Goal: Task Accomplishment & Management: Manage account settings

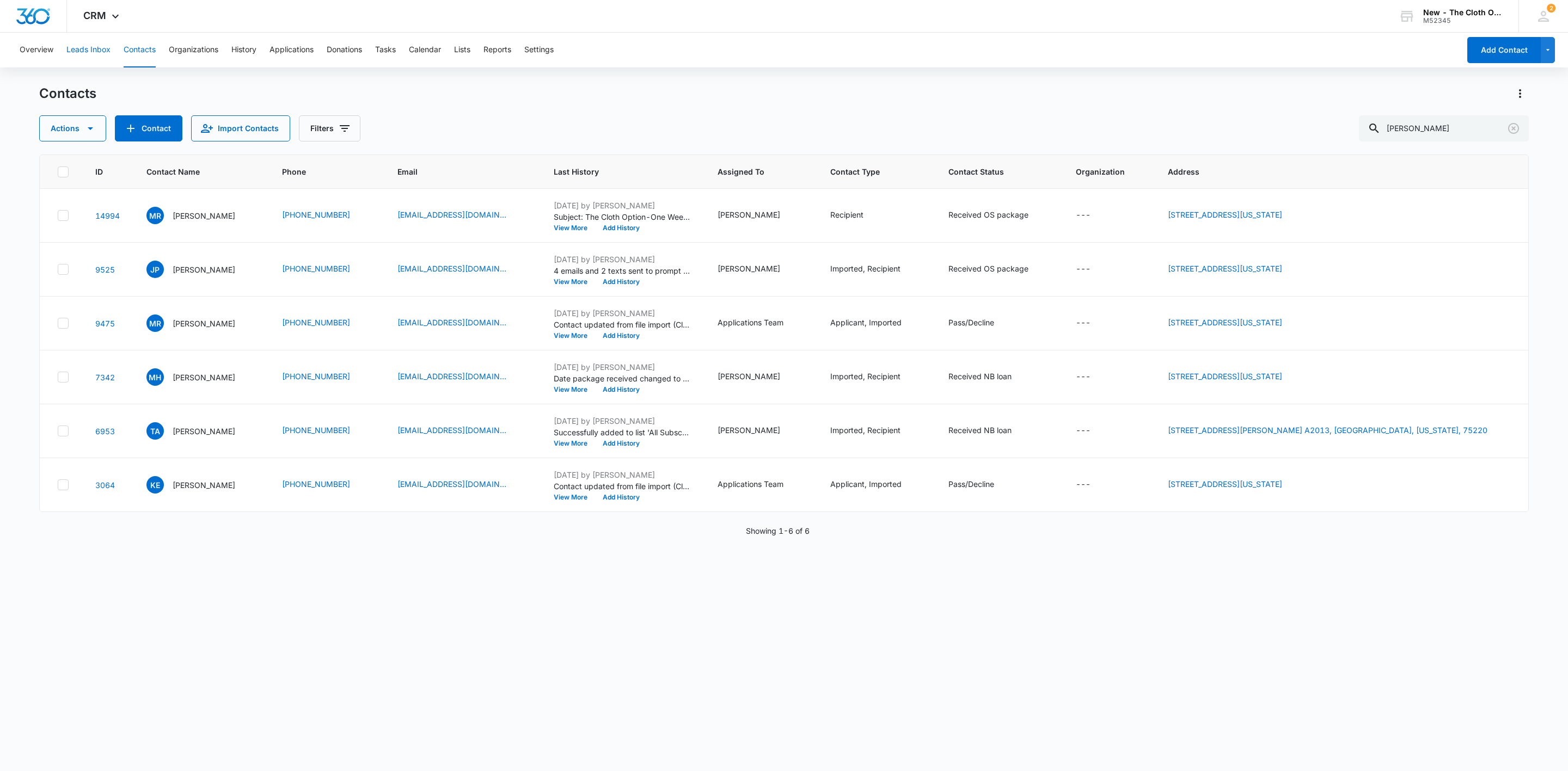
click at [92, 46] on button "Leads Inbox" at bounding box center [89, 50] width 44 height 35
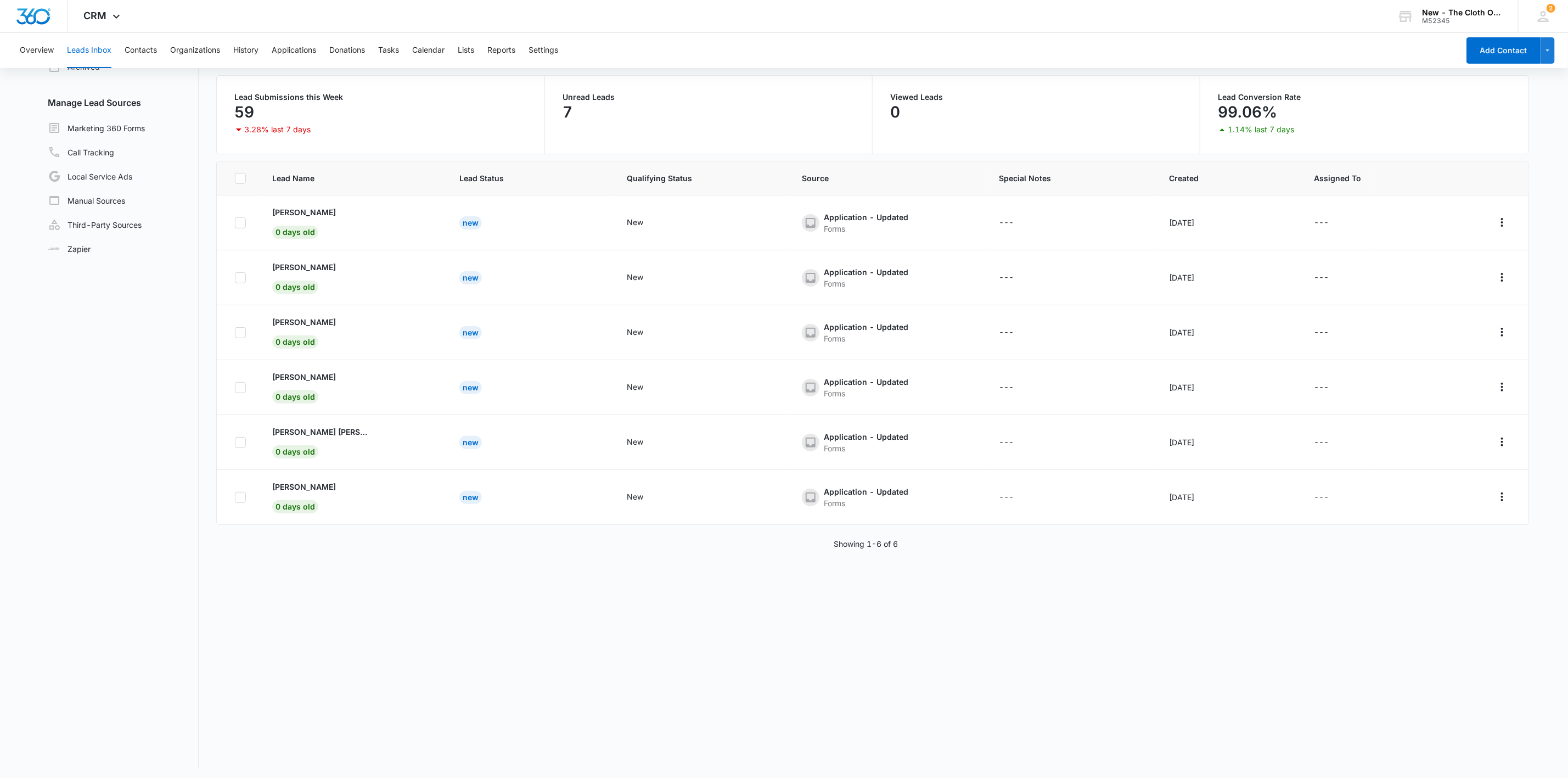
scroll to position [84, 0]
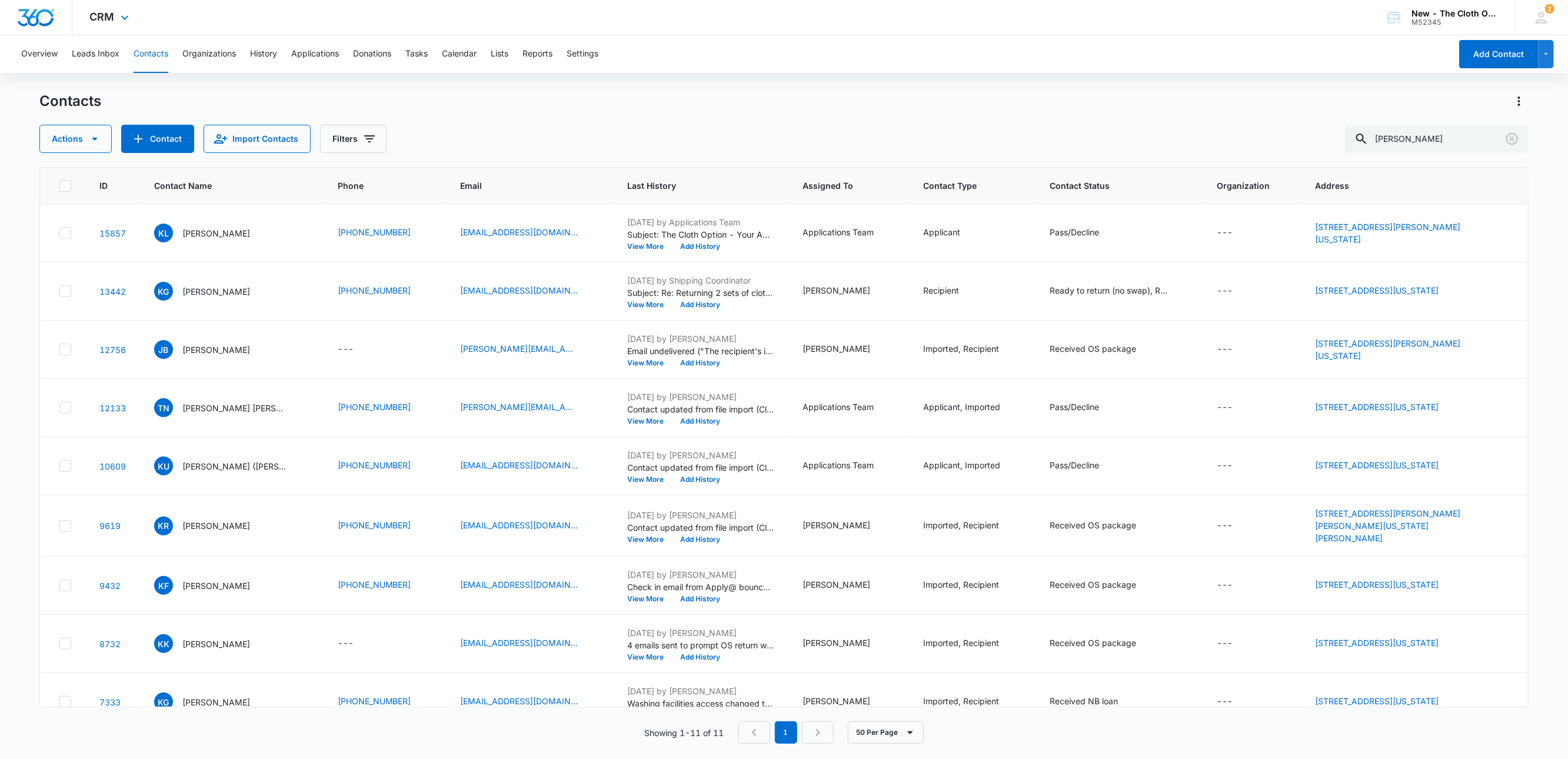
scroll to position [141, 0]
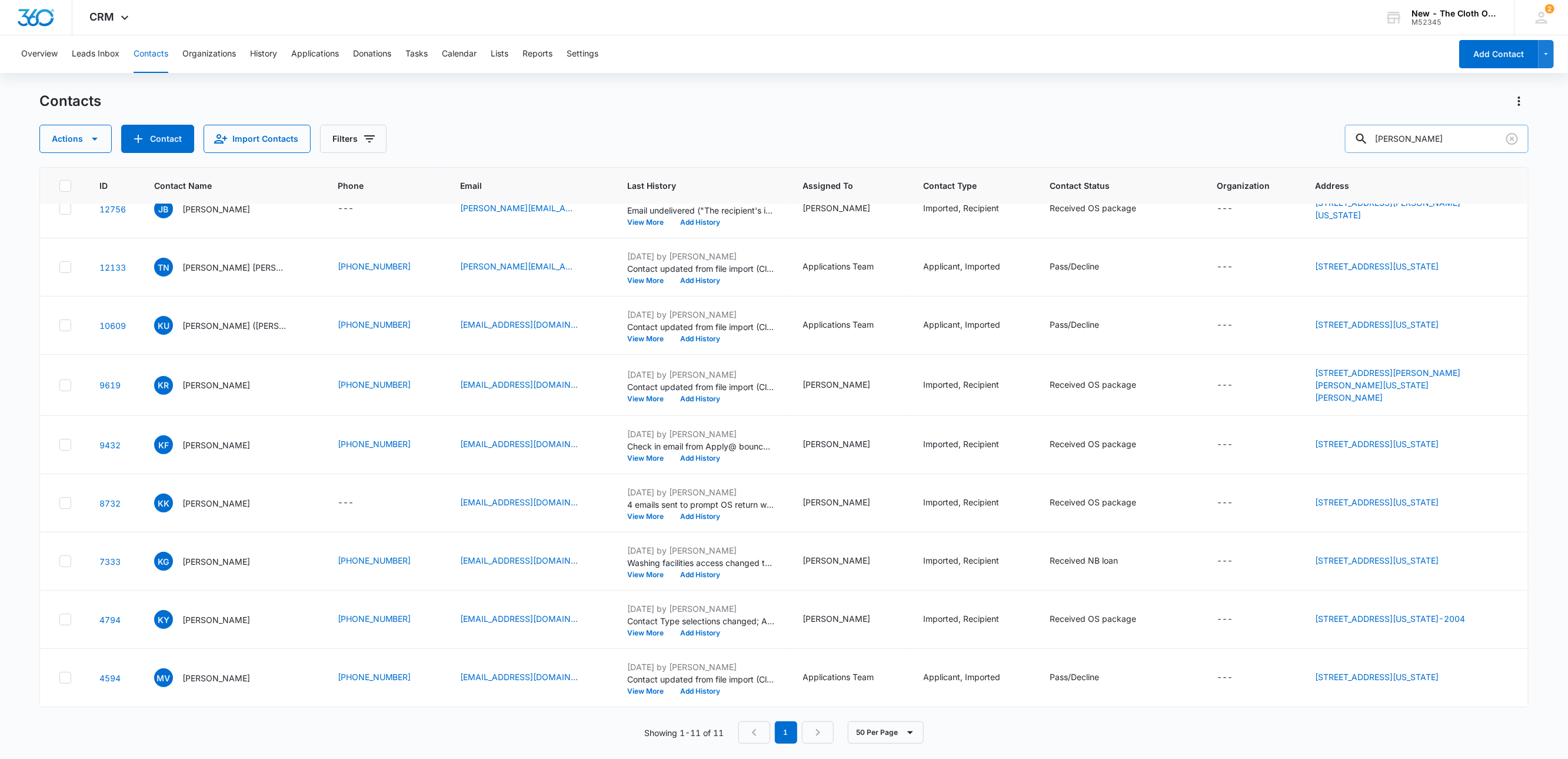
click at [1471, 138] on input "keelie thompson" at bounding box center [1437, 138] width 183 height 29
type input "hannah riley"
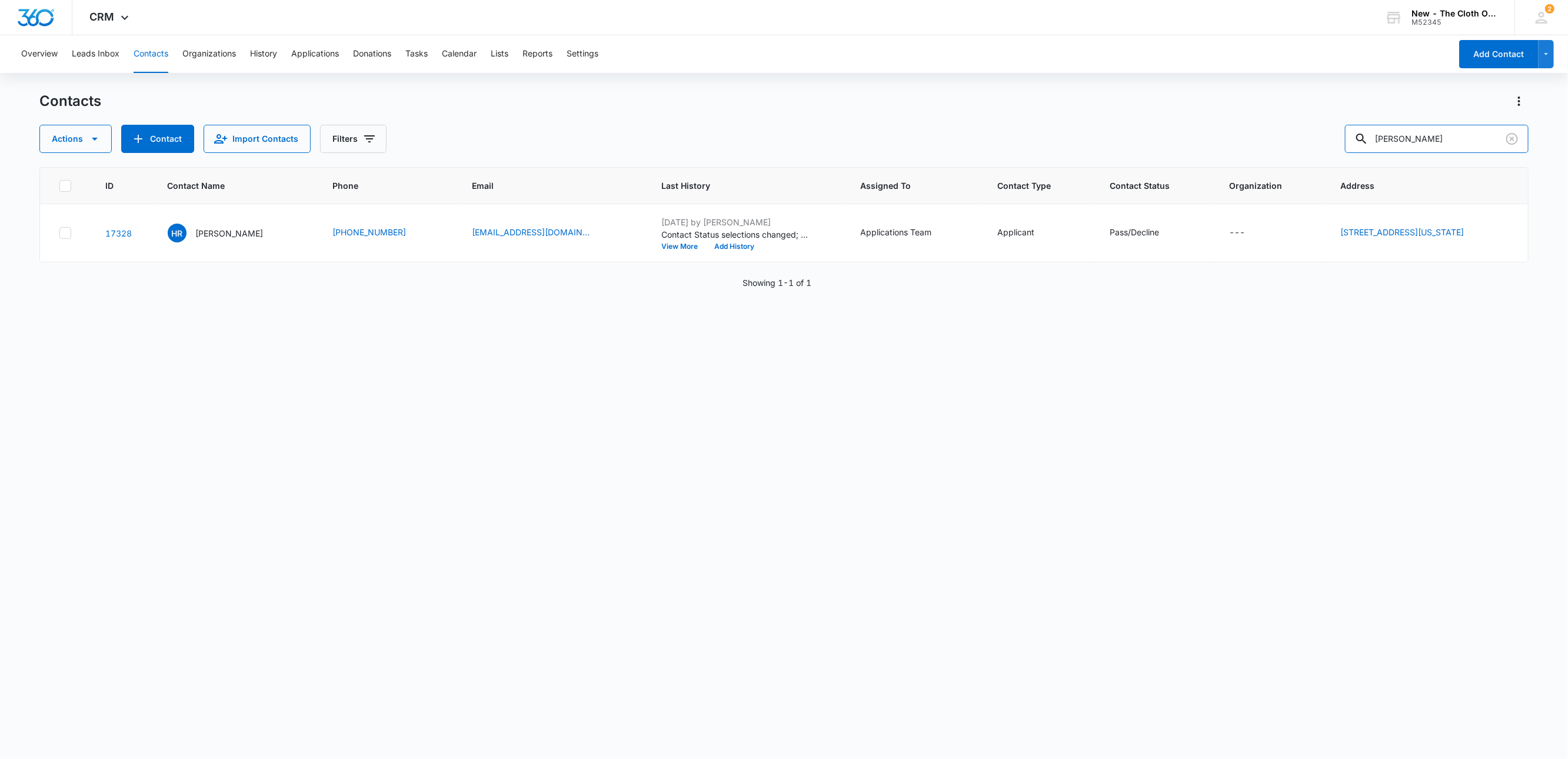
scroll to position [0, 0]
click at [219, 226] on div "HR Hannah Riley" at bounding box center [216, 233] width 96 height 19
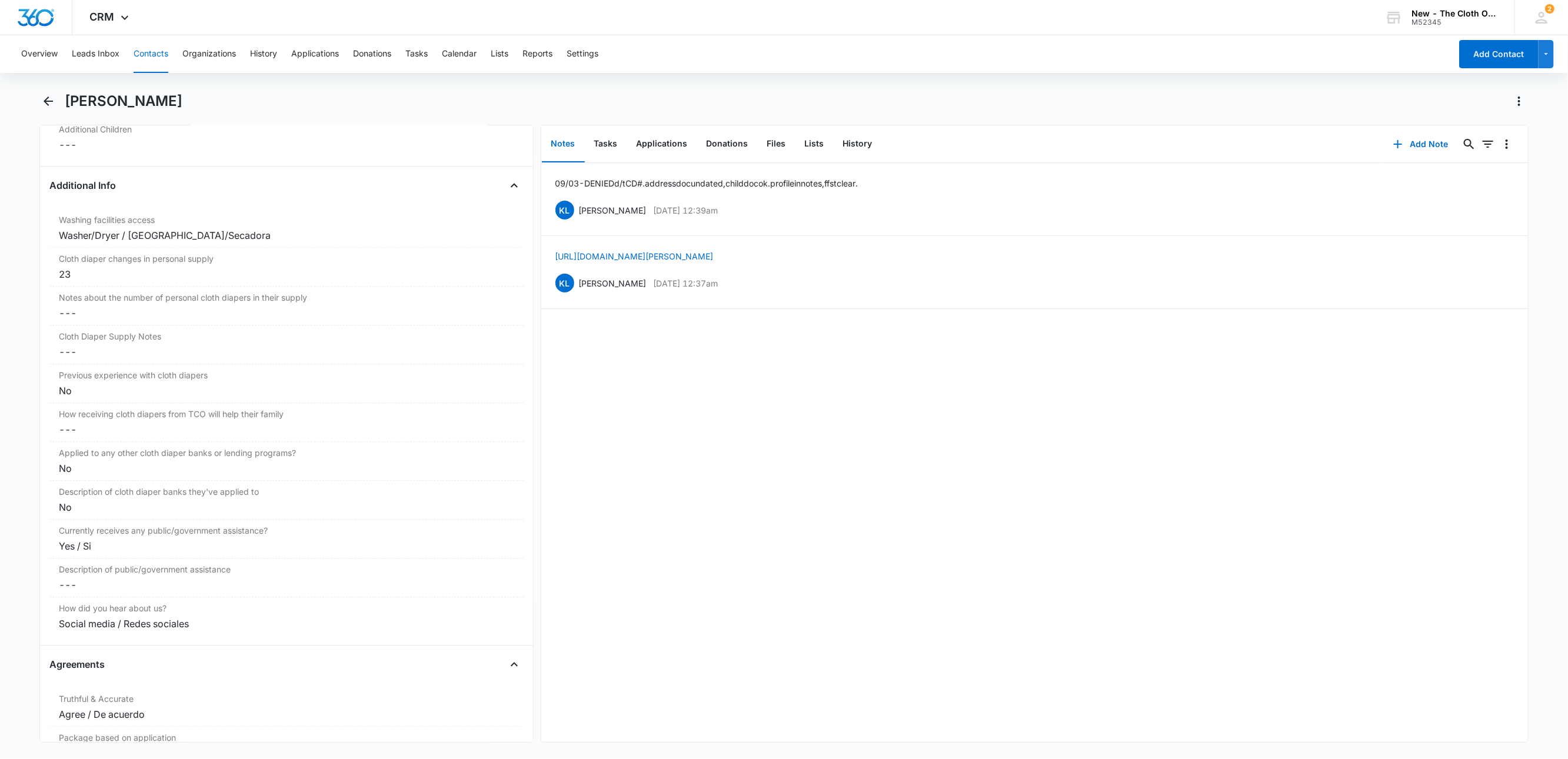
scroll to position [1941, 0]
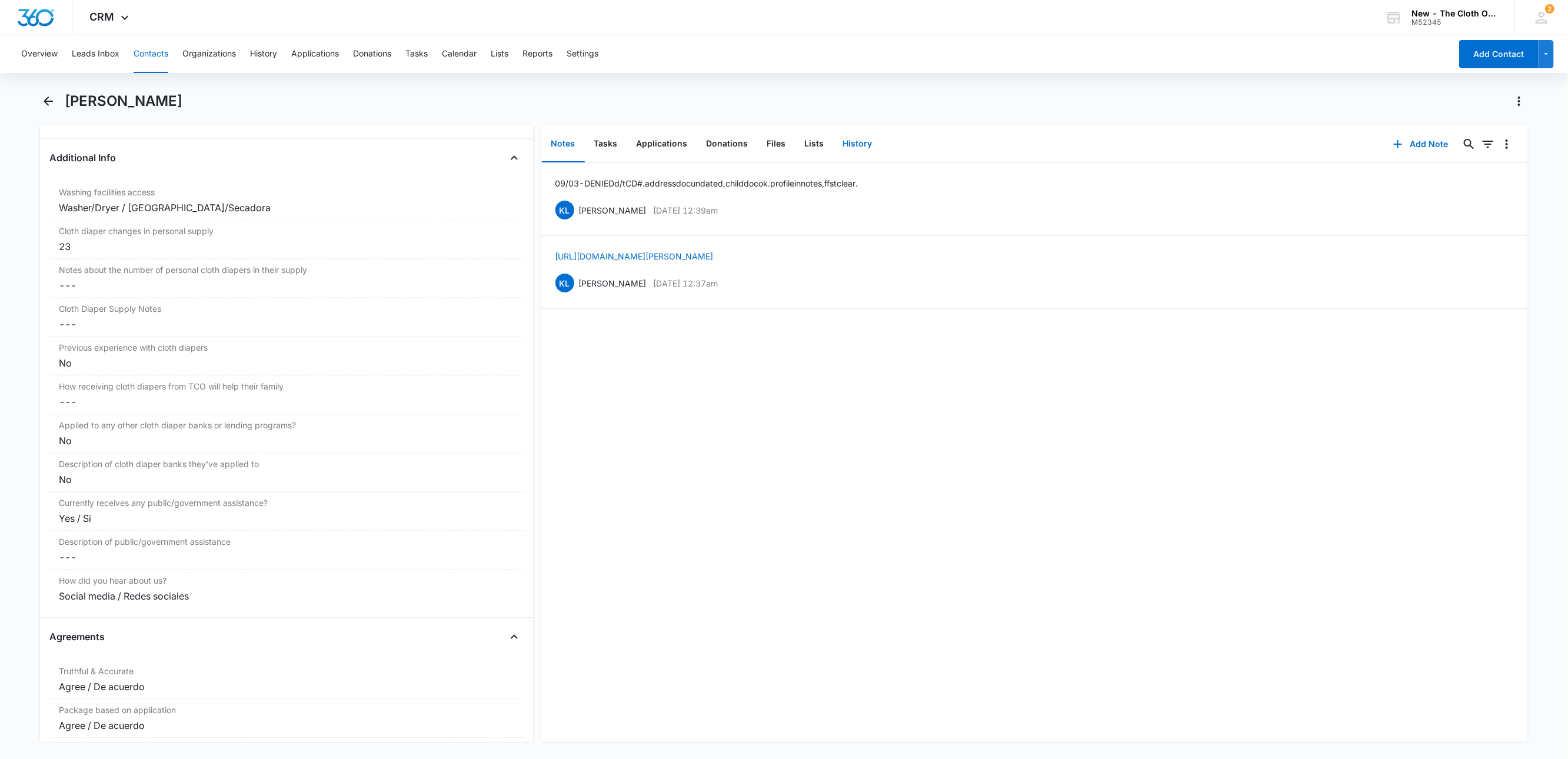
click at [858, 144] on button "History" at bounding box center [857, 144] width 48 height 36
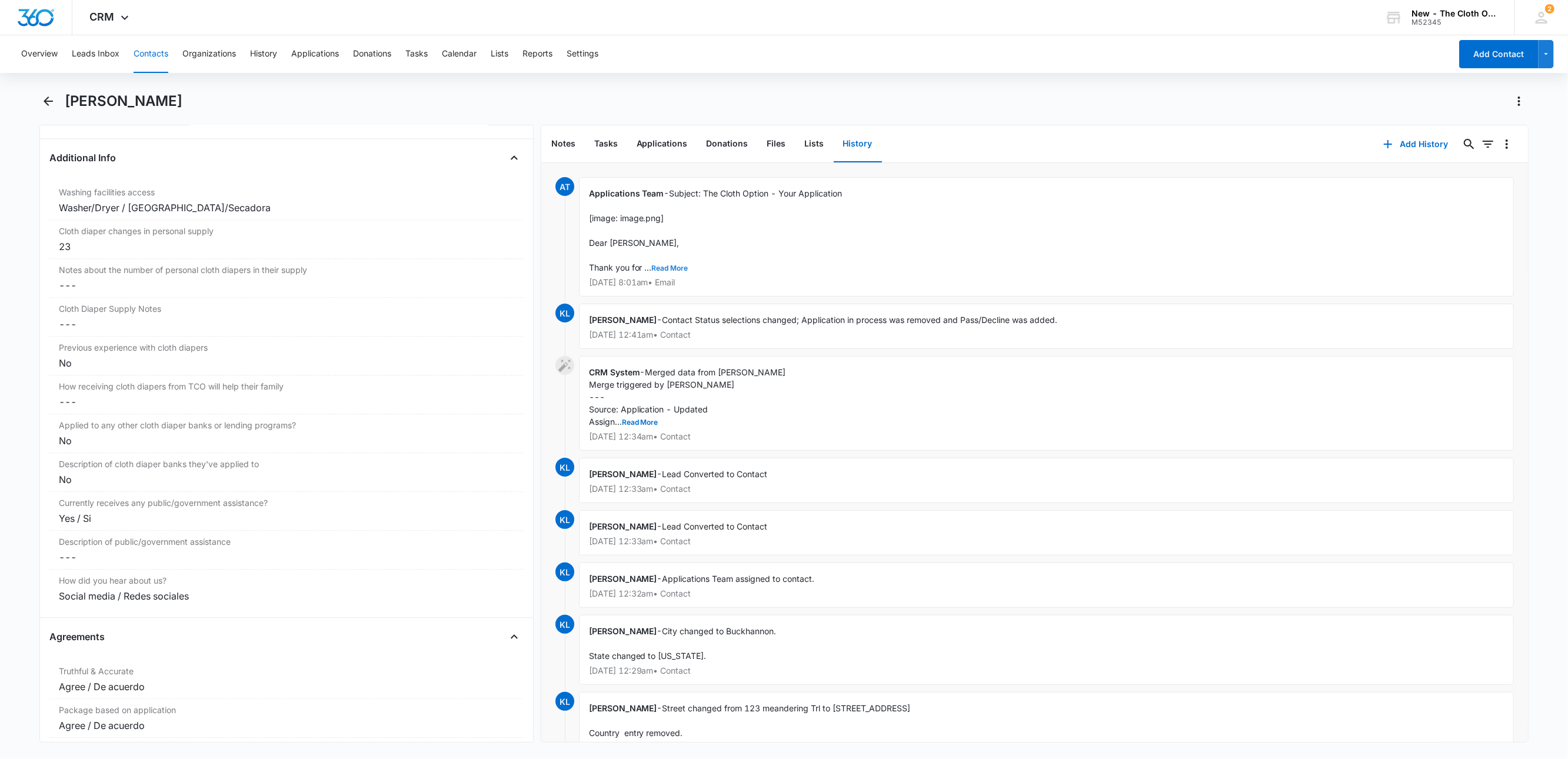
click at [666, 267] on button "Read More" at bounding box center [670, 267] width 36 height 7
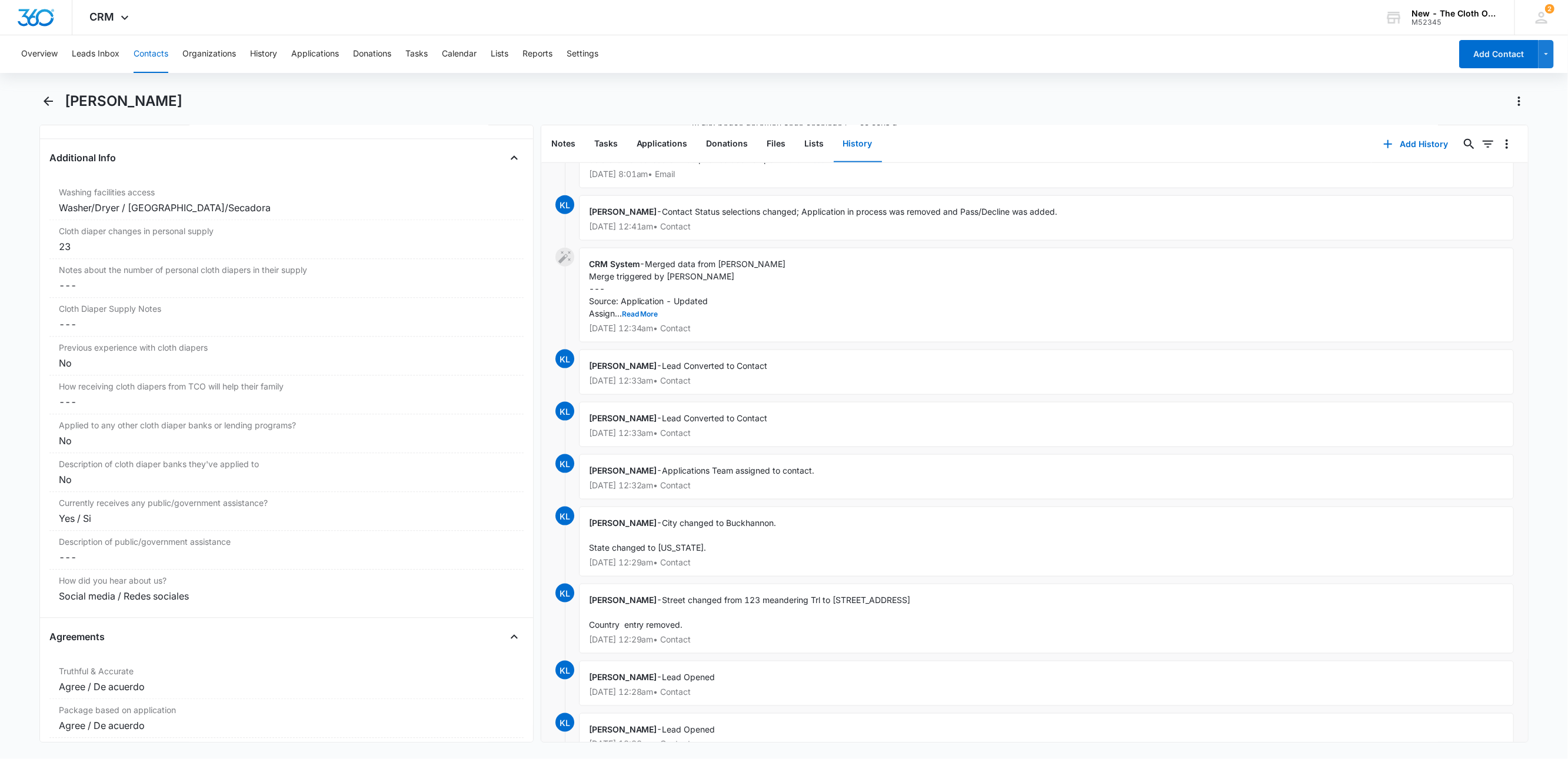
scroll to position [971, 0]
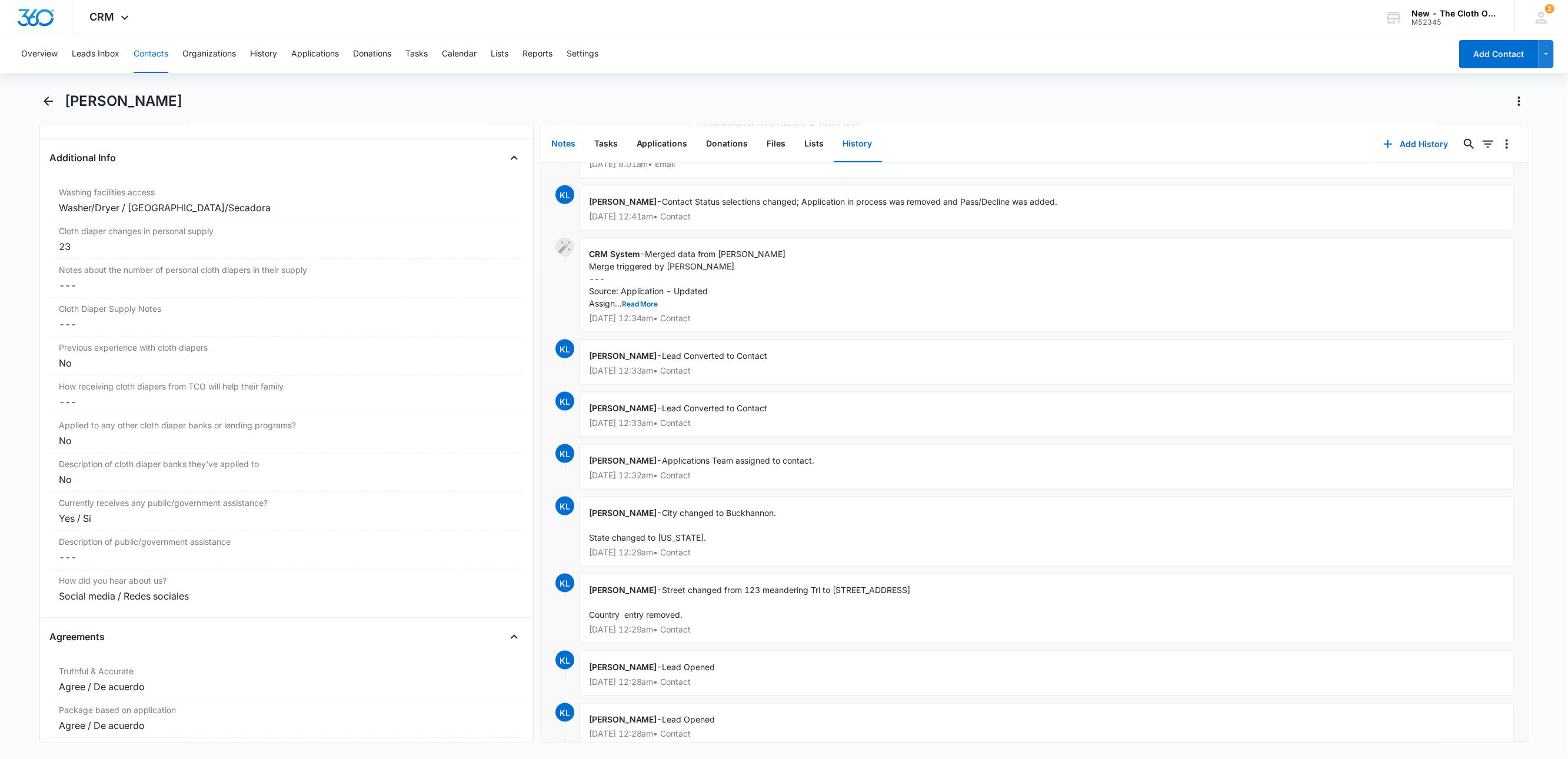
click at [557, 139] on button "Notes" at bounding box center [564, 144] width 43 height 36
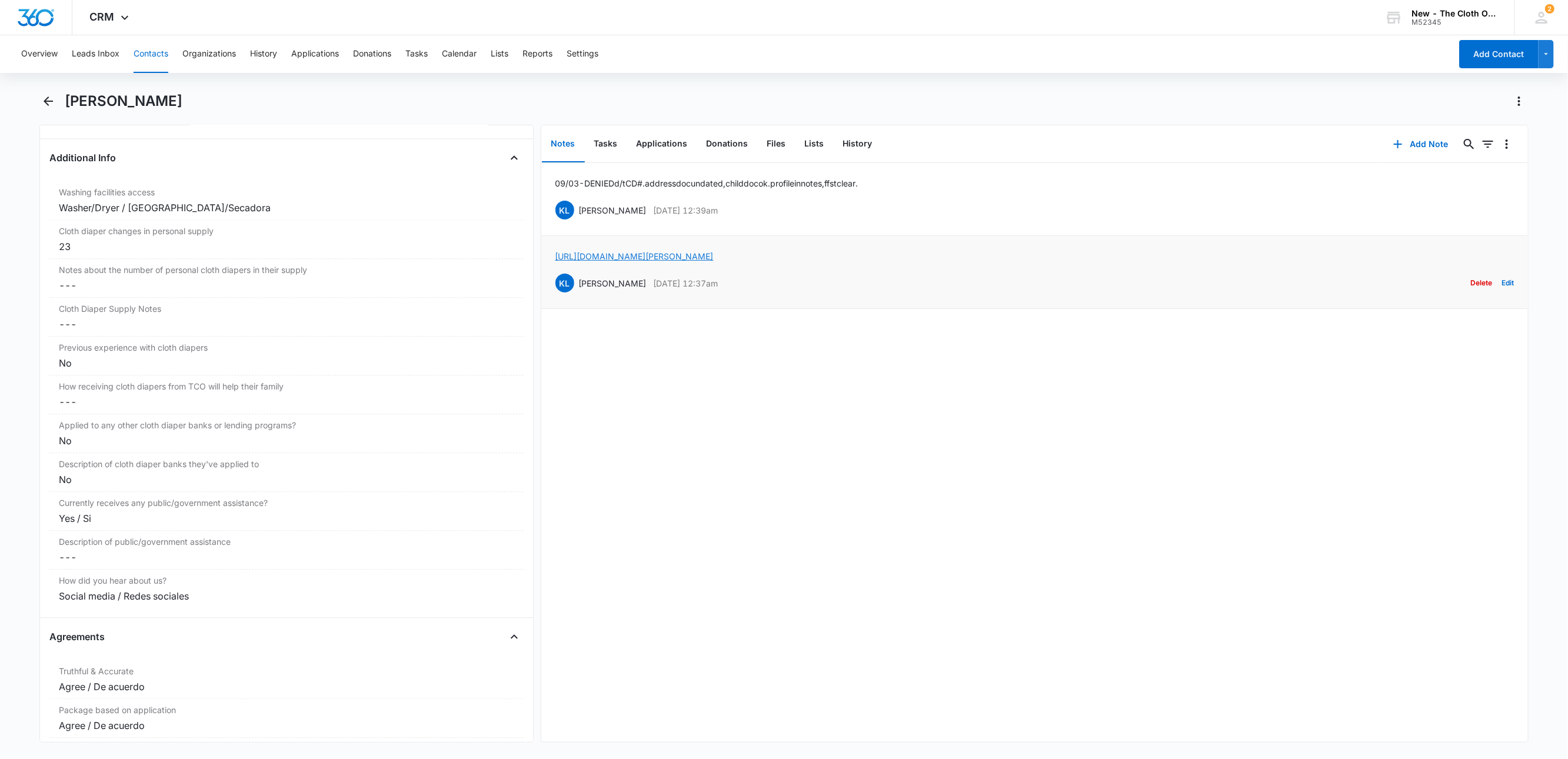
click at [675, 256] on link "https://www.facebook.com/hannah.riley.452424" at bounding box center [634, 256] width 159 height 10
click at [1502, 281] on button "Edit" at bounding box center [1508, 283] width 12 height 22
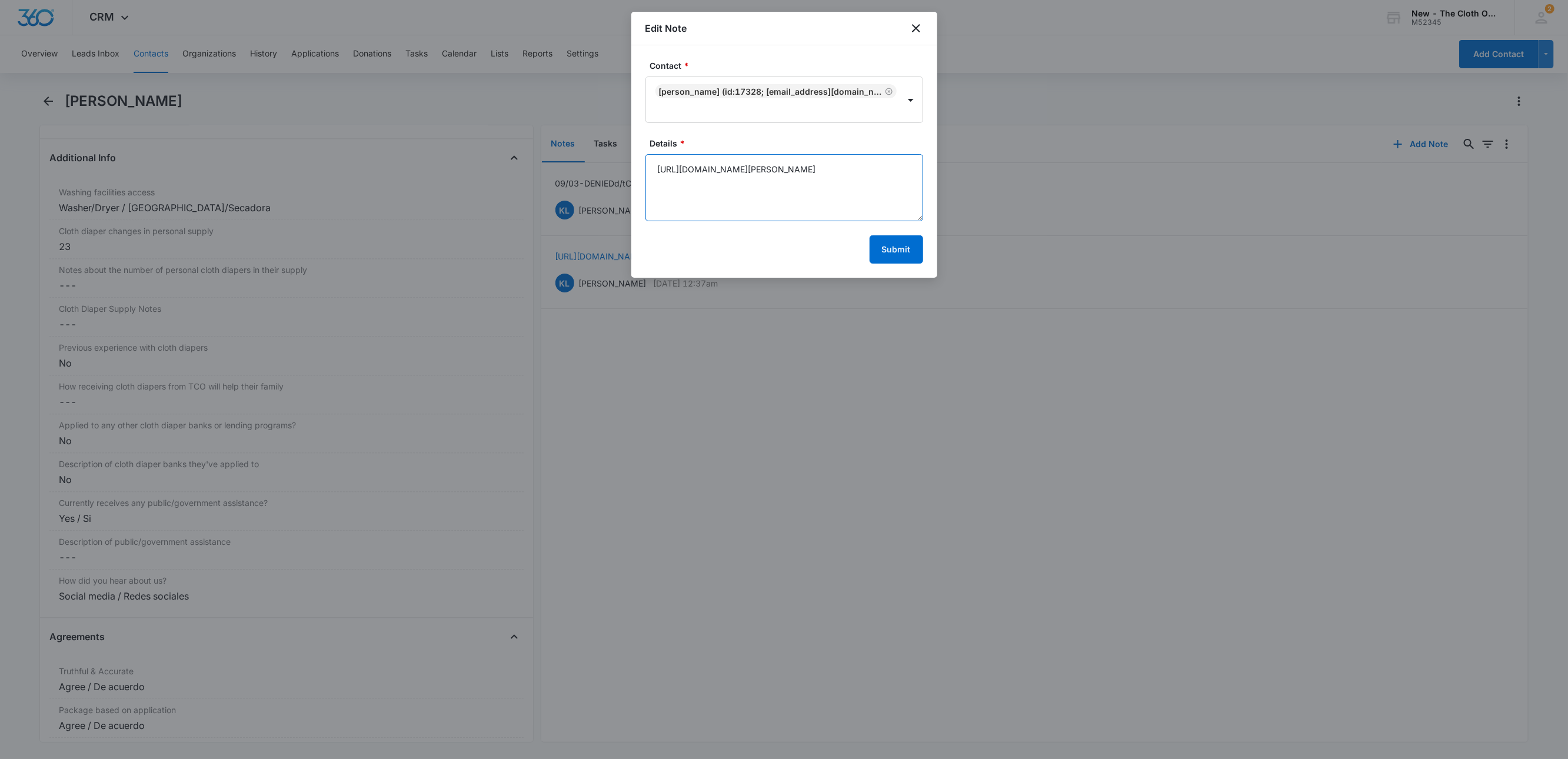
click at [874, 164] on textarea "https://www.facebook.com/hannah.riley.452424" at bounding box center [784, 187] width 278 height 67
paste textarea "[PERSON_NAME]"
paste textarea "https://www.facebook.com/david.riley.776014"
paste textarea "David Riley"
type textarea "https://www.facebook.com/hannah.riley.452424 Hannah Riley https://www.facebook.…"
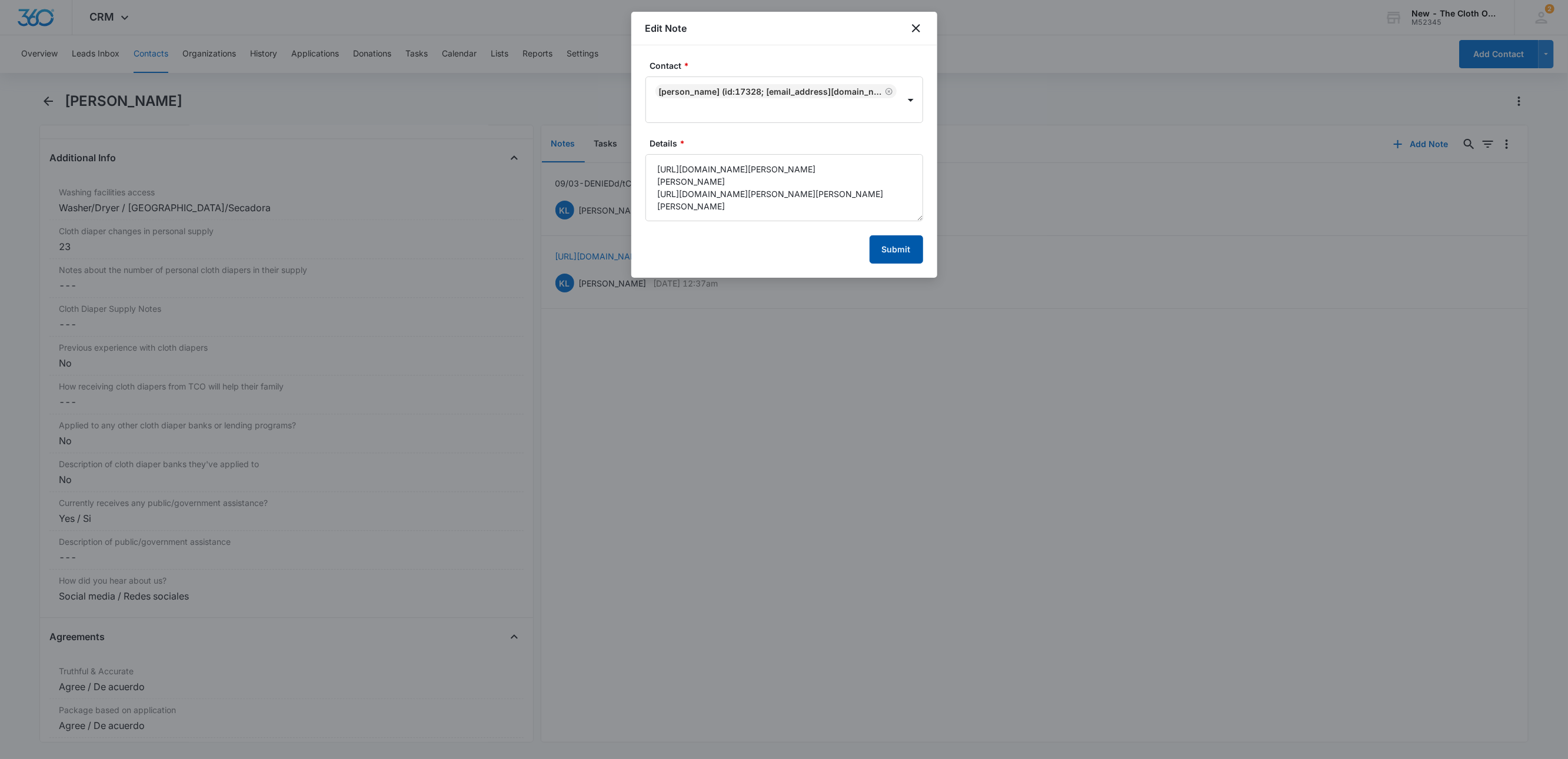
click at [912, 245] on button "Submit" at bounding box center [896, 249] width 53 height 29
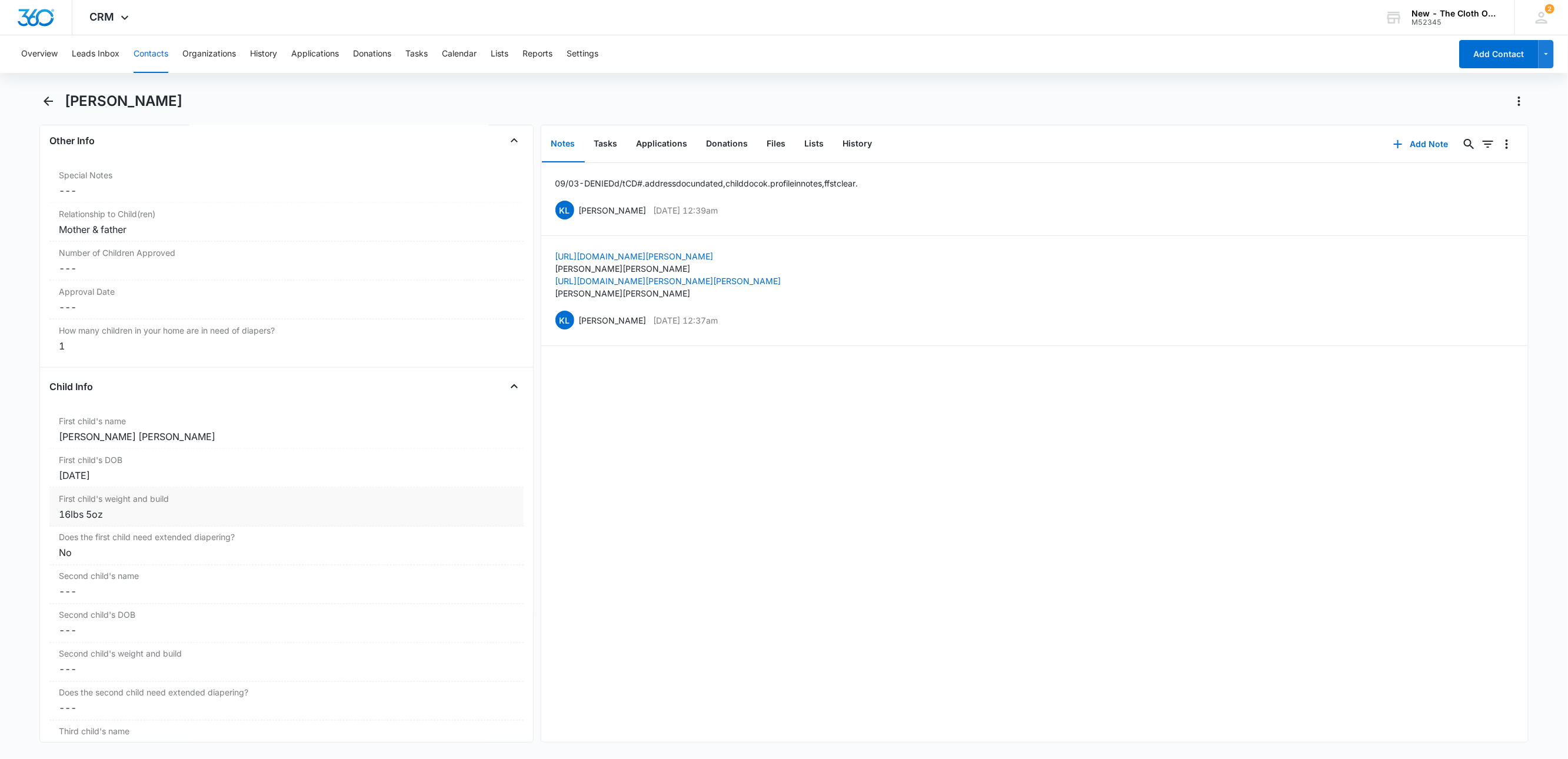
scroll to position [1237, 0]
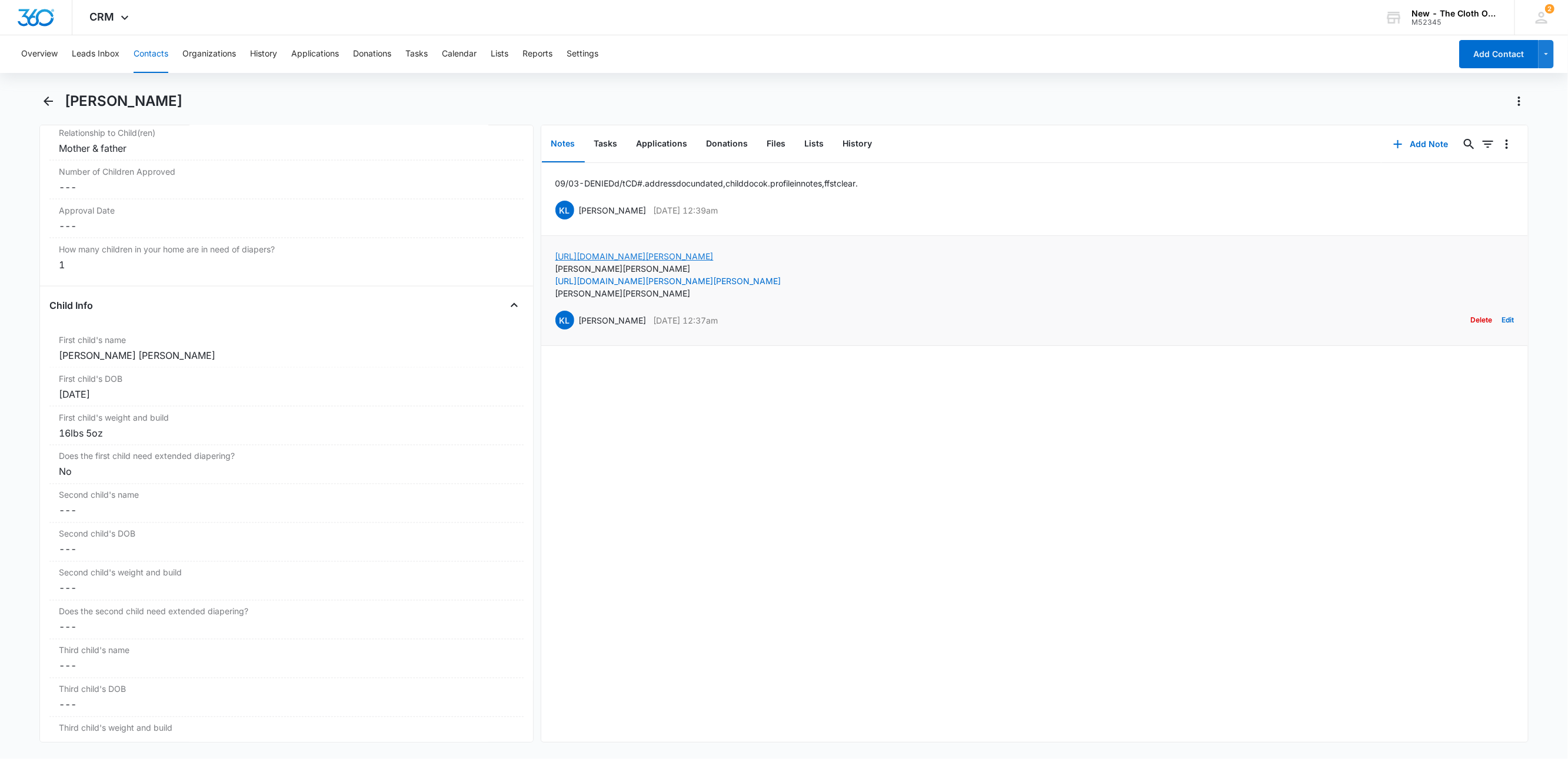
click at [567, 260] on link "https://www.facebook.com/hannah.riley.452424" at bounding box center [634, 256] width 159 height 10
